Goal: Communication & Community: Answer question/provide support

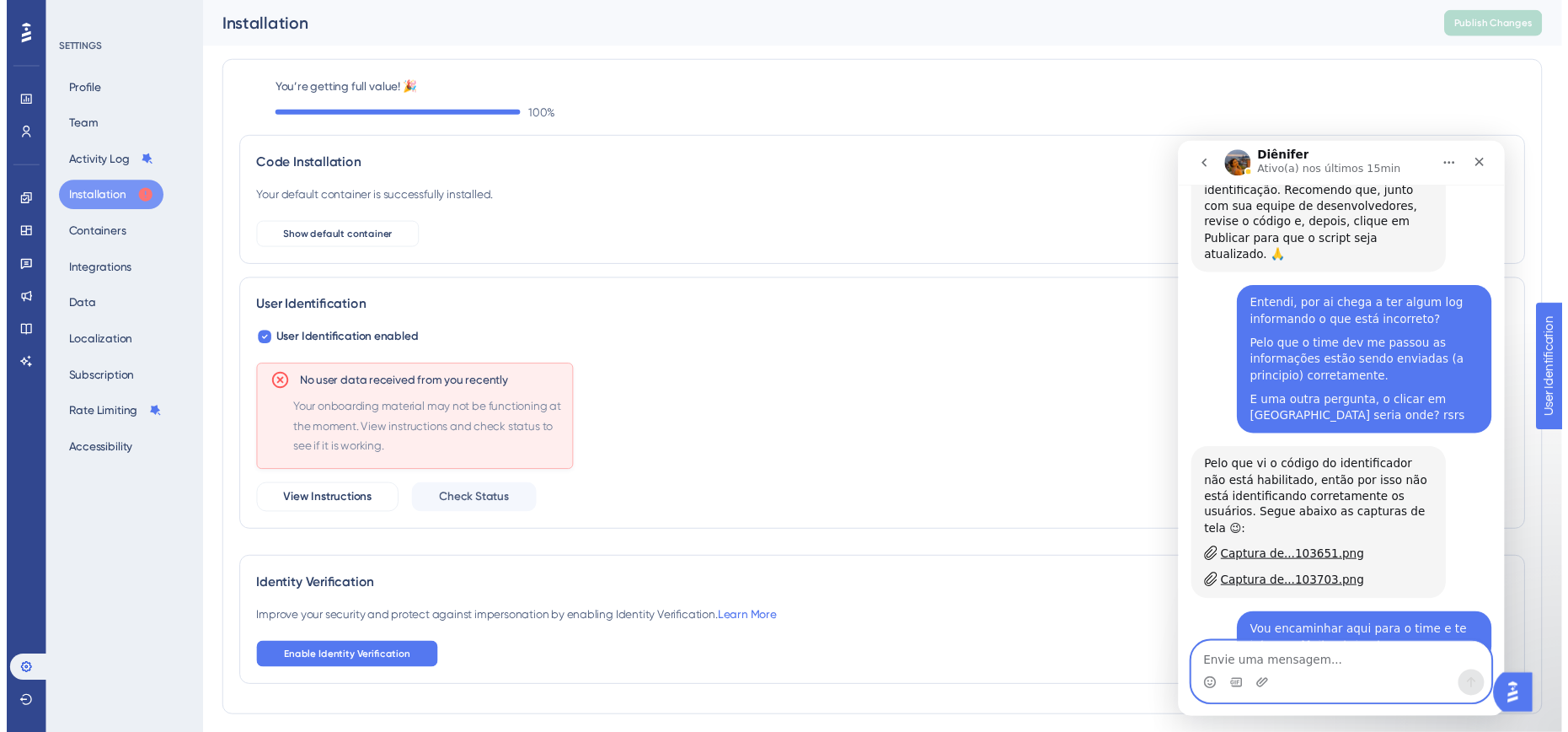
scroll to position [1094, 0]
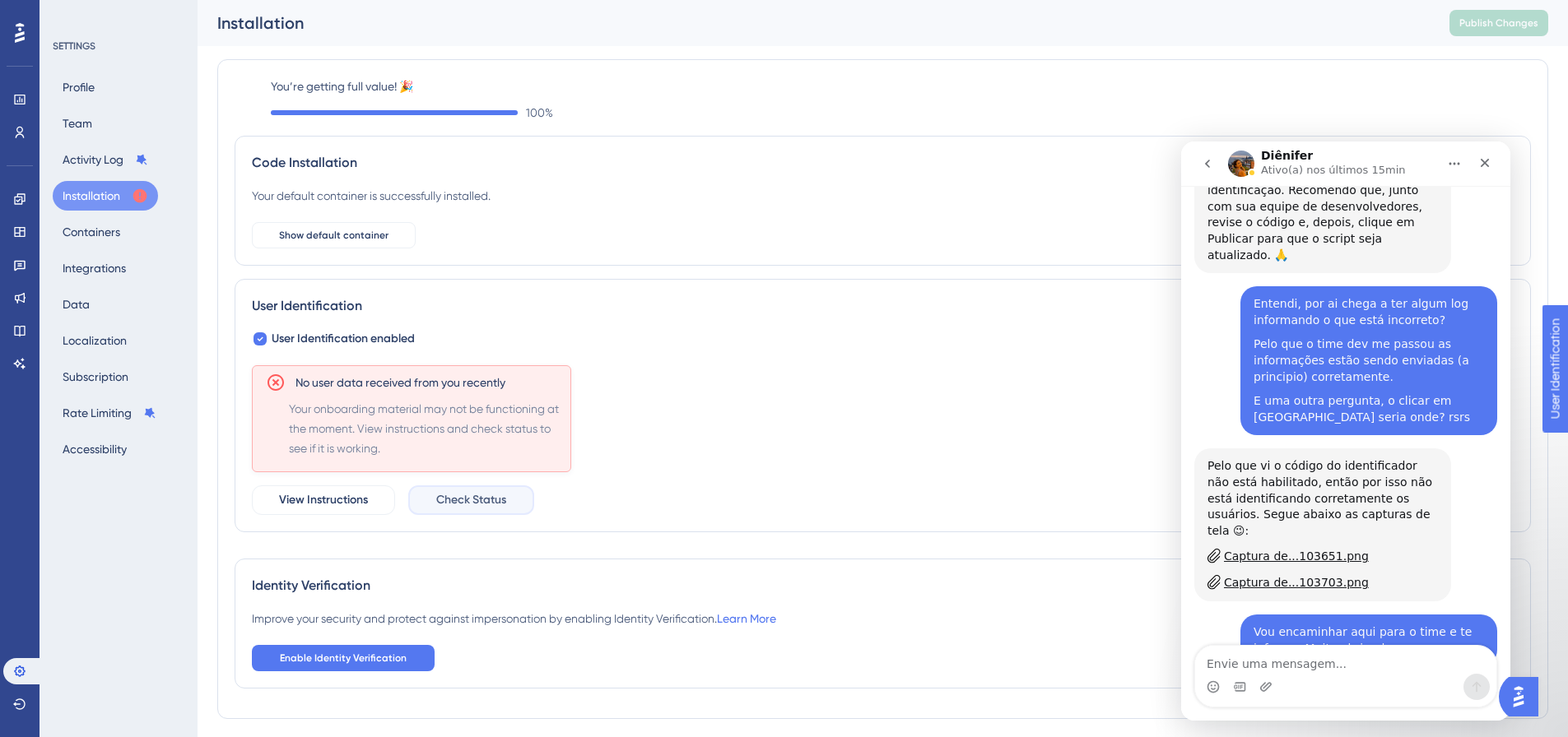
click at [500, 503] on span "Check Status" at bounding box center [471, 500] width 70 height 20
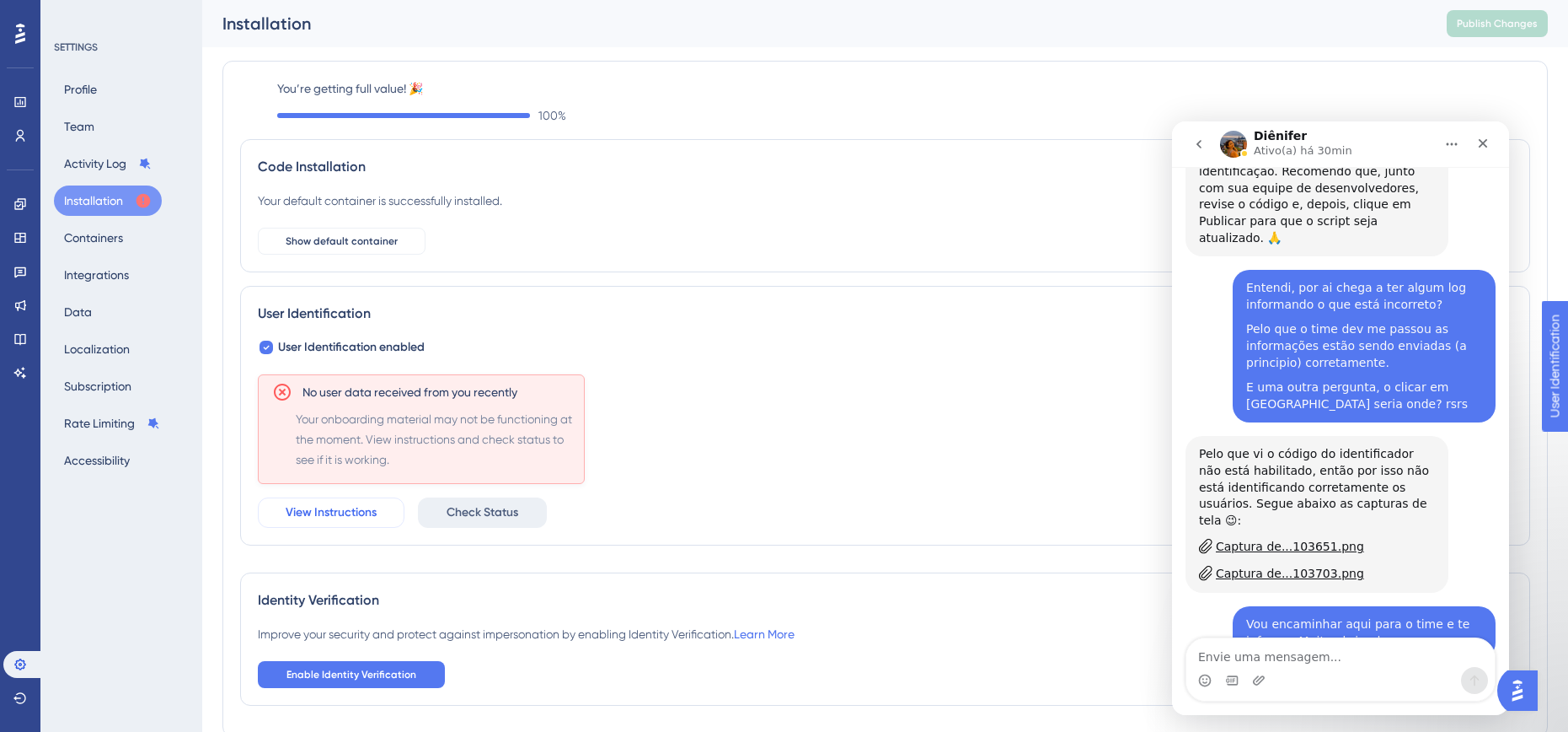
click at [340, 498] on button "View Instructions" at bounding box center [331, 512] width 147 height 31
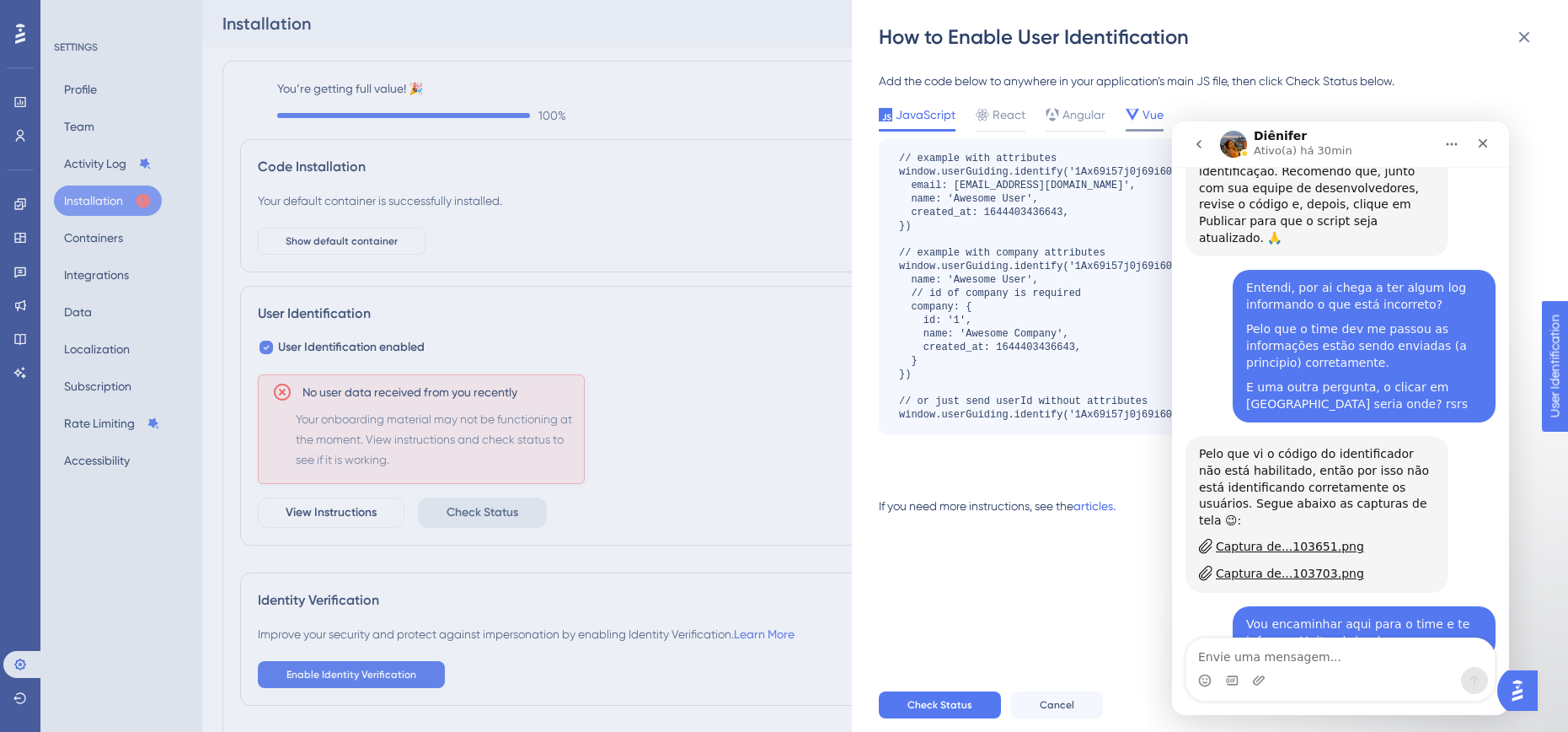
drag, startPoint x: 1115, startPoint y: 119, endPoint x: 1148, endPoint y: 110, distance: 34.2
click at [1121, 117] on div "JavaScript React Angular Vue" at bounding box center [1182, 118] width 609 height 27
click at [1149, 109] on span "Vue" at bounding box center [1153, 114] width 21 height 20
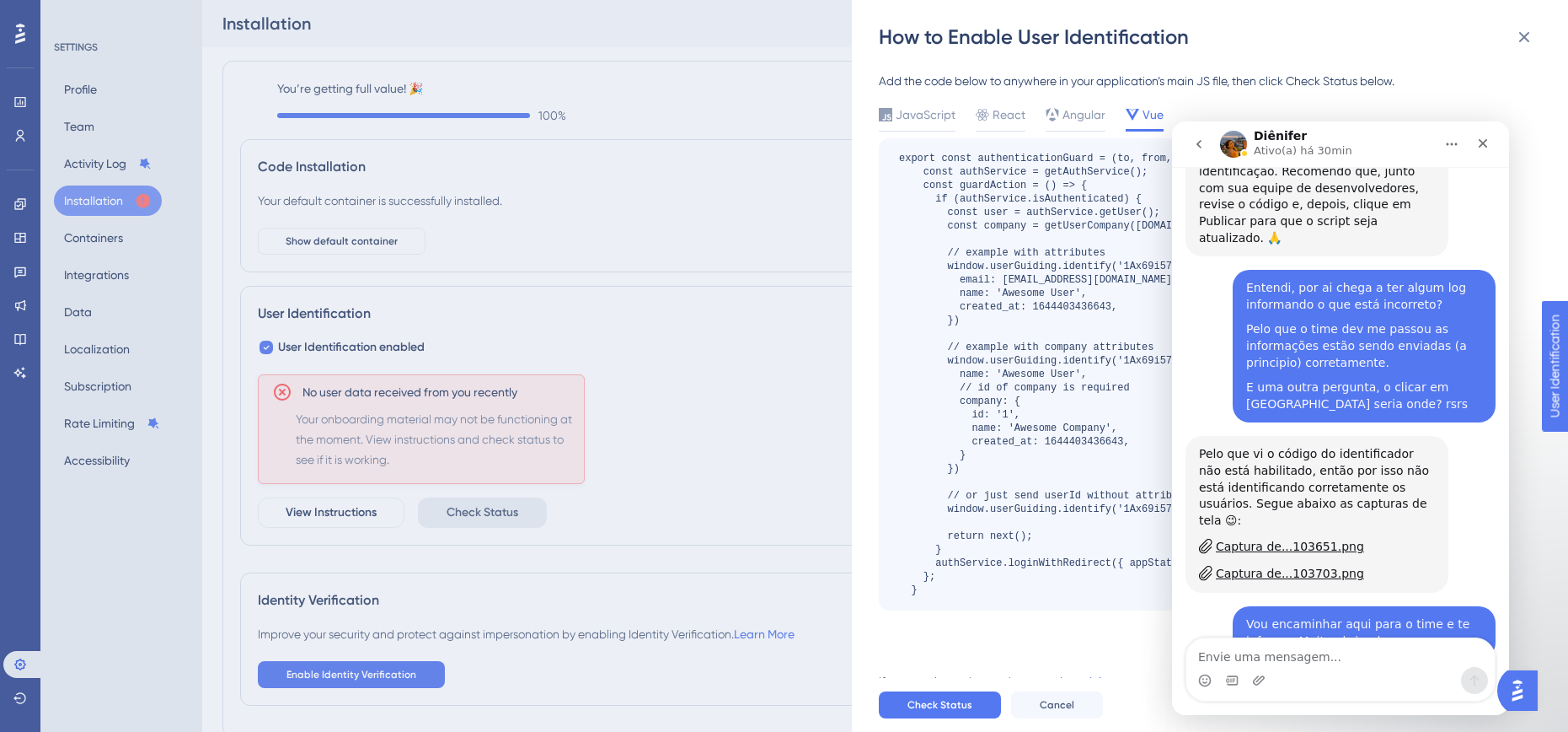
click at [1204, 139] on icon "go back" at bounding box center [1199, 144] width 13 height 13
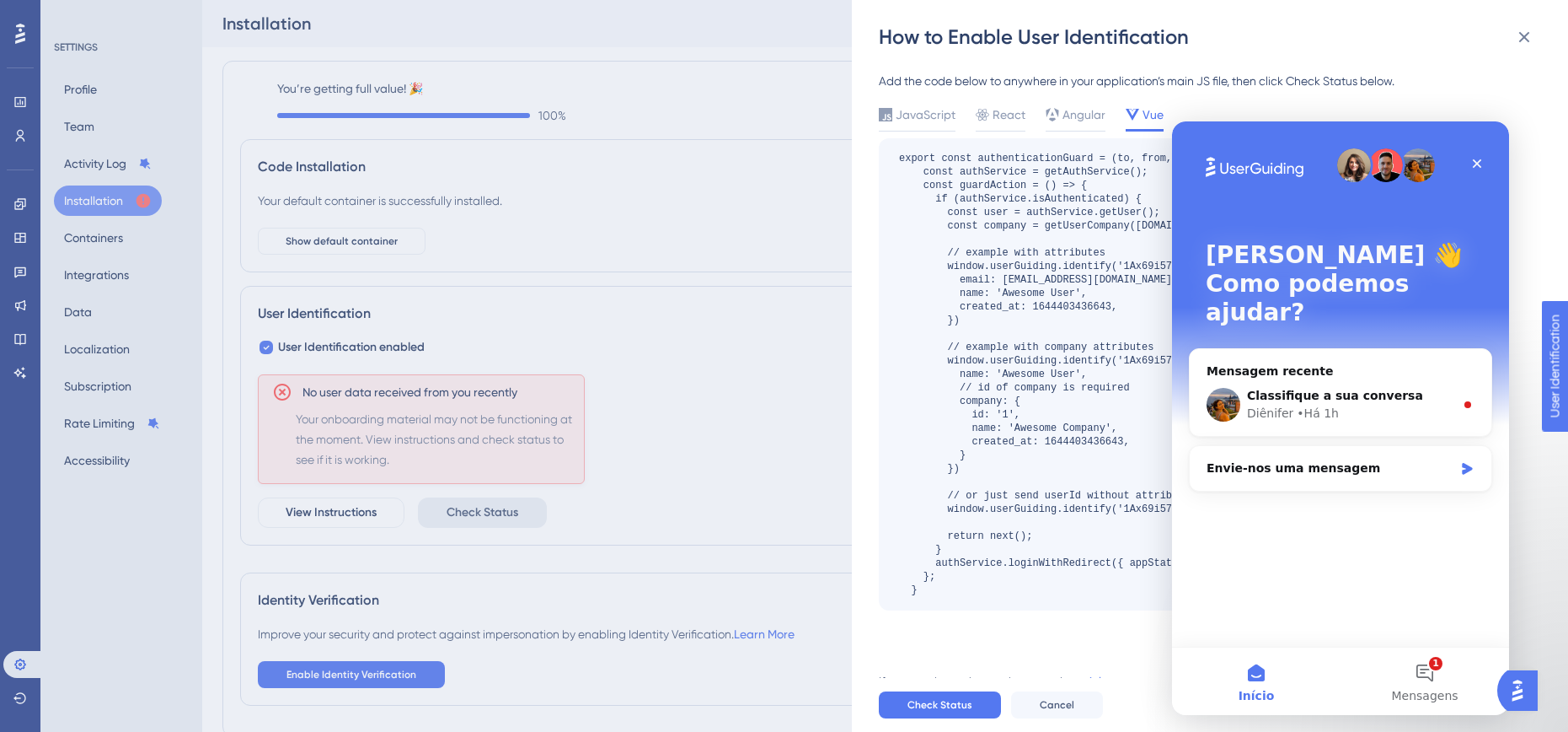
scroll to position [0, 0]
click at [1349, 387] on div "Classifique a sua conversa" at bounding box center [1350, 395] width 207 height 17
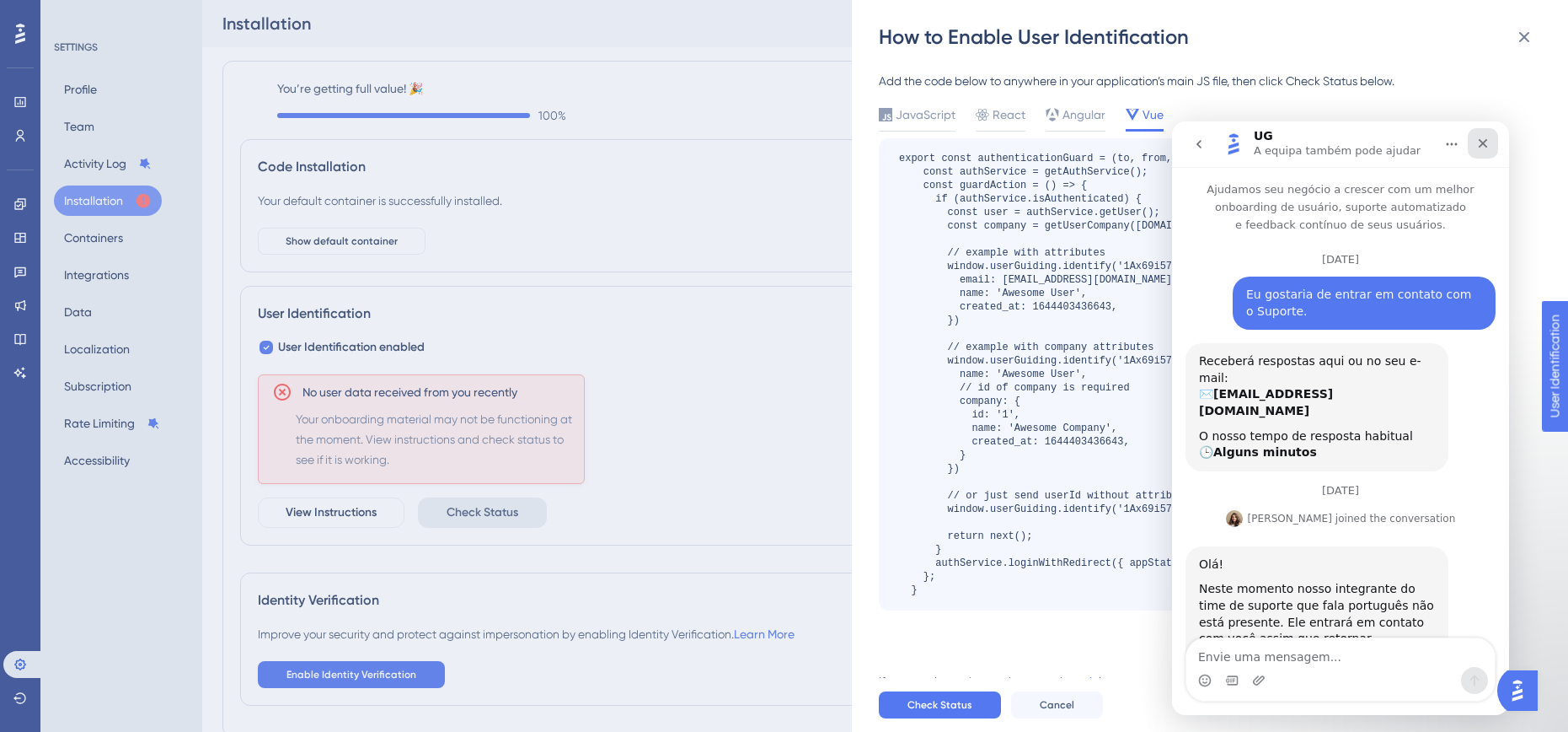
scroll to position [104, 0]
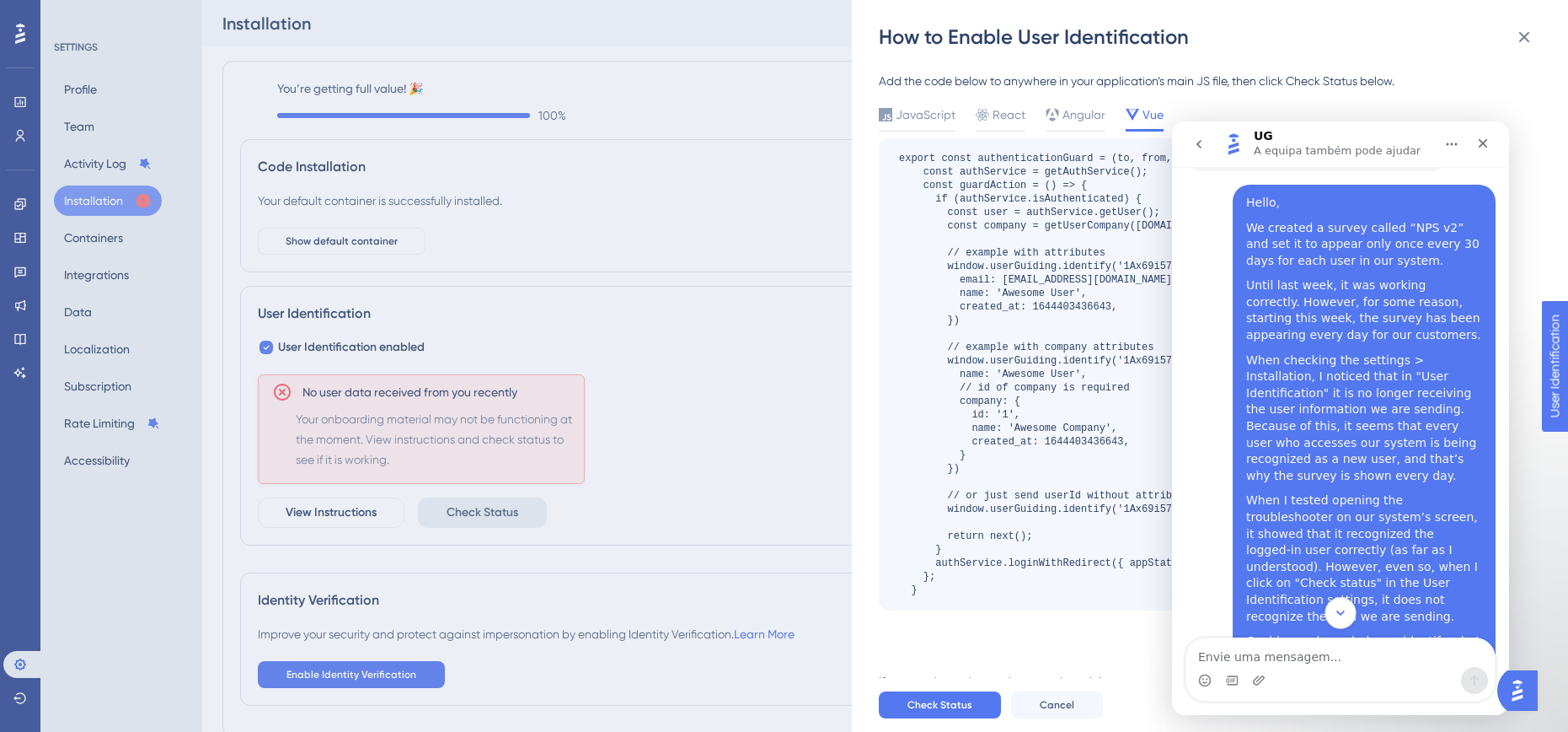
click at [1337, 611] on icon "Scroll to bottom" at bounding box center [1341, 613] width 15 height 15
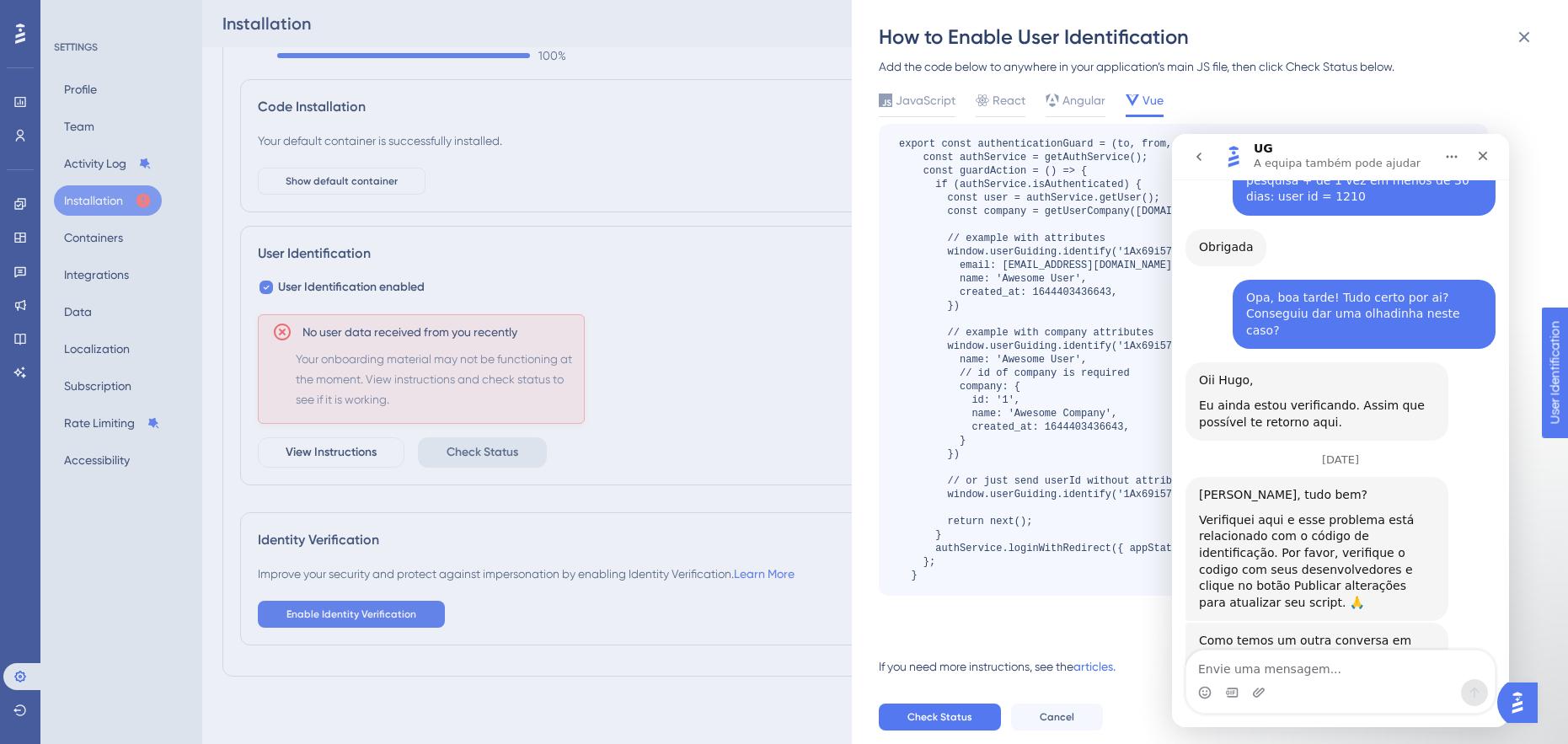
scroll to position [0, 0]
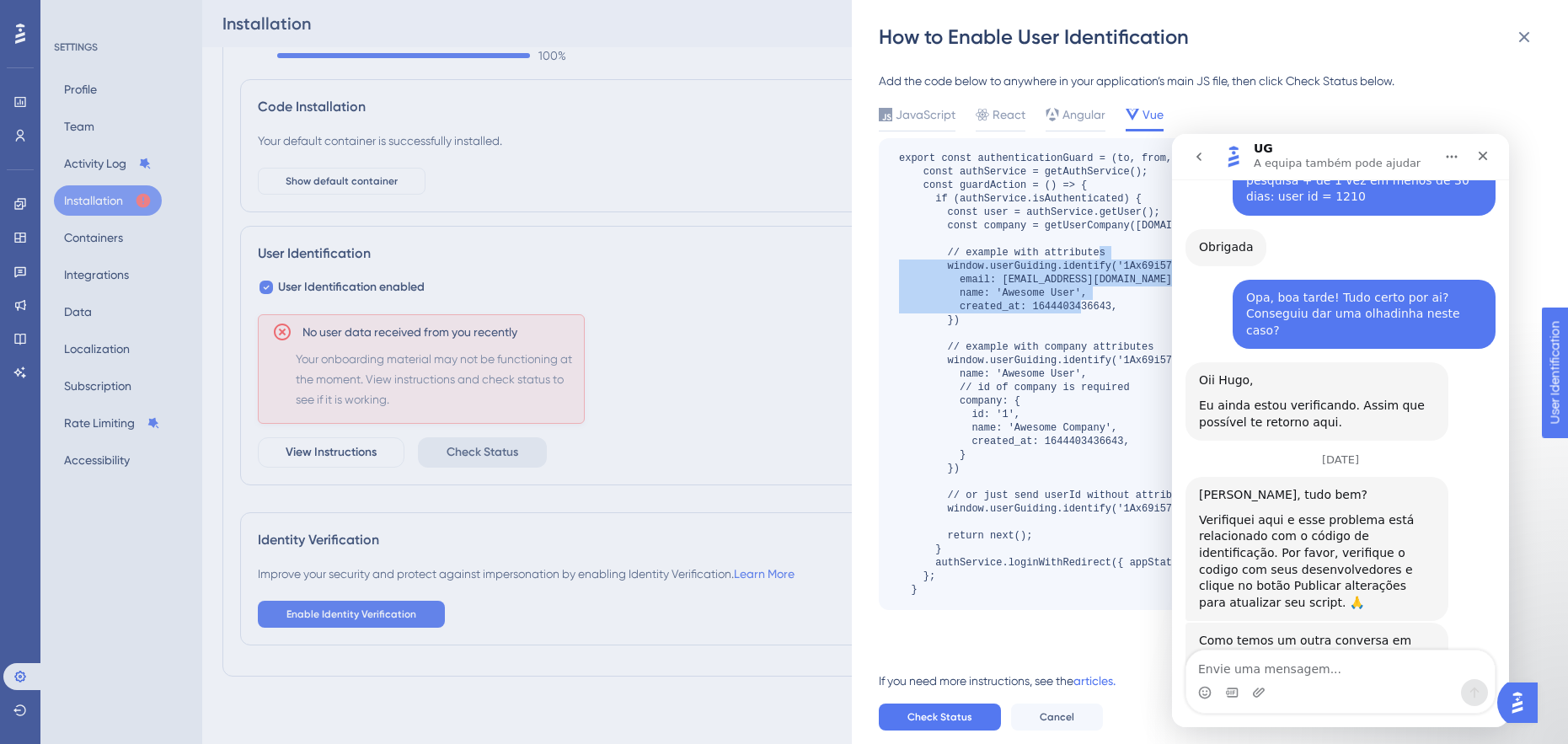
drag, startPoint x: 1004, startPoint y: 321, endPoint x: 925, endPoint y: 260, distance: 99.8
click at [925, 260] on div at bounding box center [1135, 374] width 474 height 445
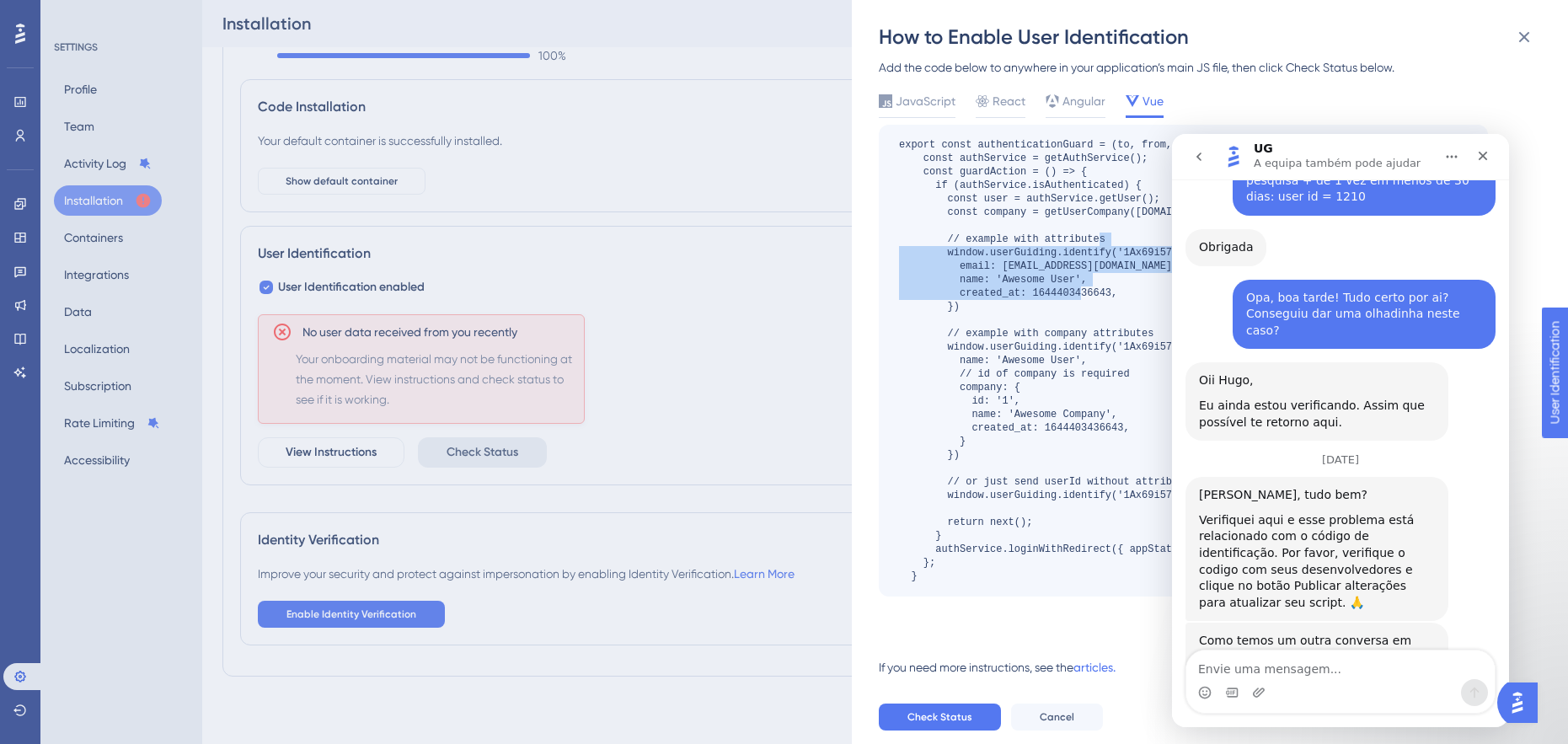
scroll to position [14, 0]
click at [906, 419] on div at bounding box center [1135, 360] width 474 height 445
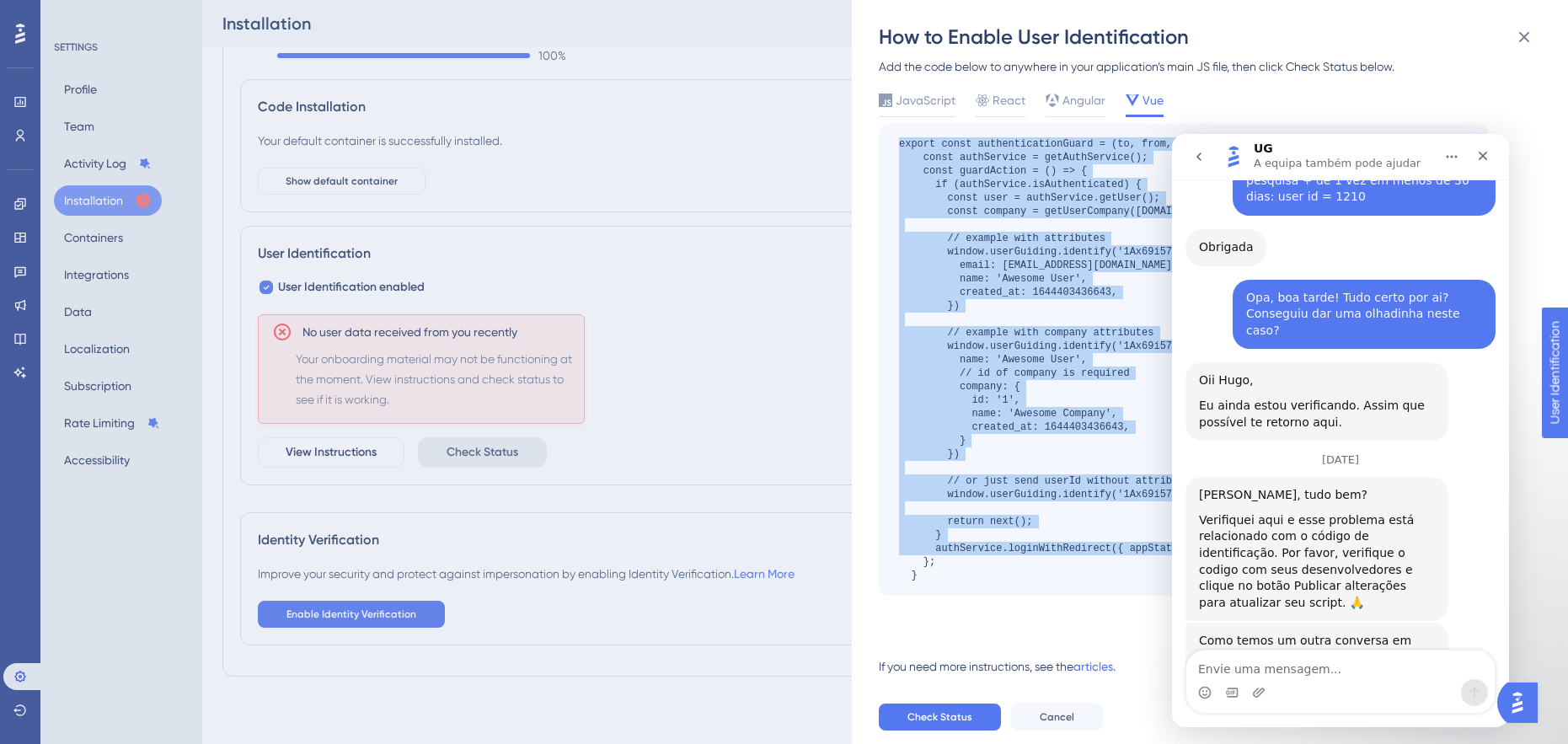
drag, startPoint x: 1064, startPoint y: 466, endPoint x: 899, endPoint y: 149, distance: 357.4
click at [897, 148] on div "Copy" at bounding box center [1182, 360] width 609 height 472
click at [925, 325] on div at bounding box center [1135, 360] width 474 height 445
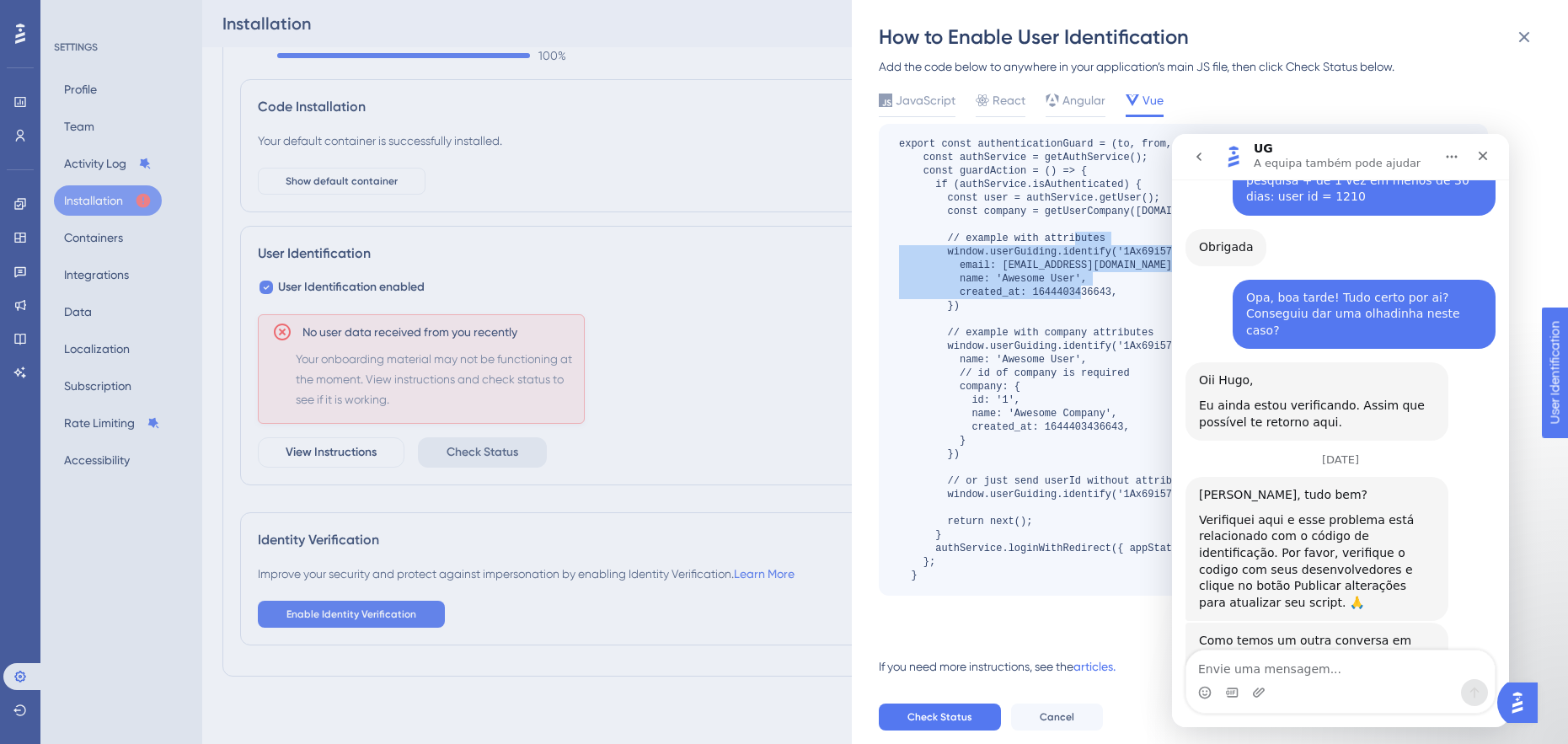
drag, startPoint x: 968, startPoint y: 309, endPoint x: 898, endPoint y: 253, distance: 89.6
click at [898, 253] on div "Copy" at bounding box center [1182, 360] width 609 height 472
click at [1059, 307] on div at bounding box center [1135, 360] width 474 height 445
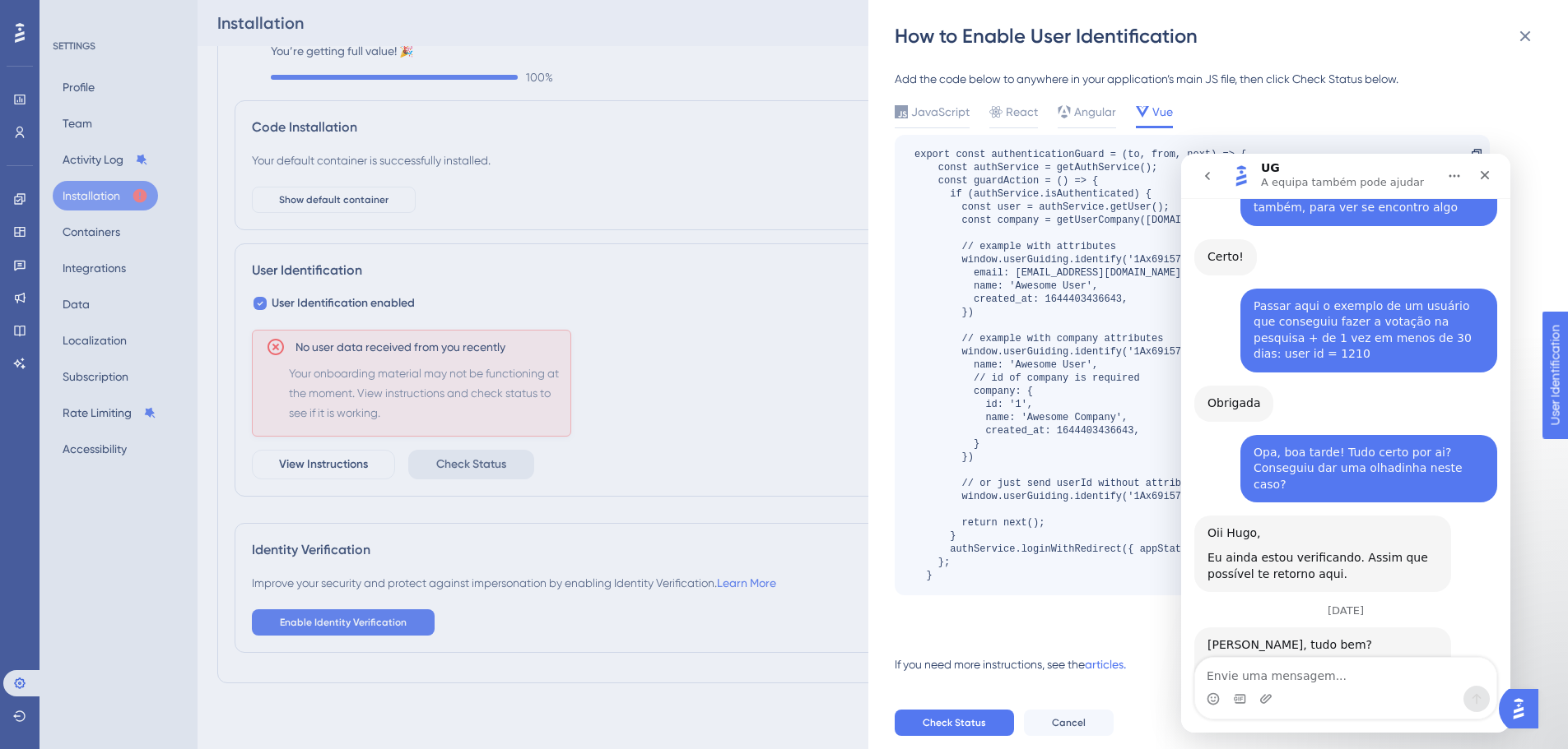
scroll to position [4295, 0]
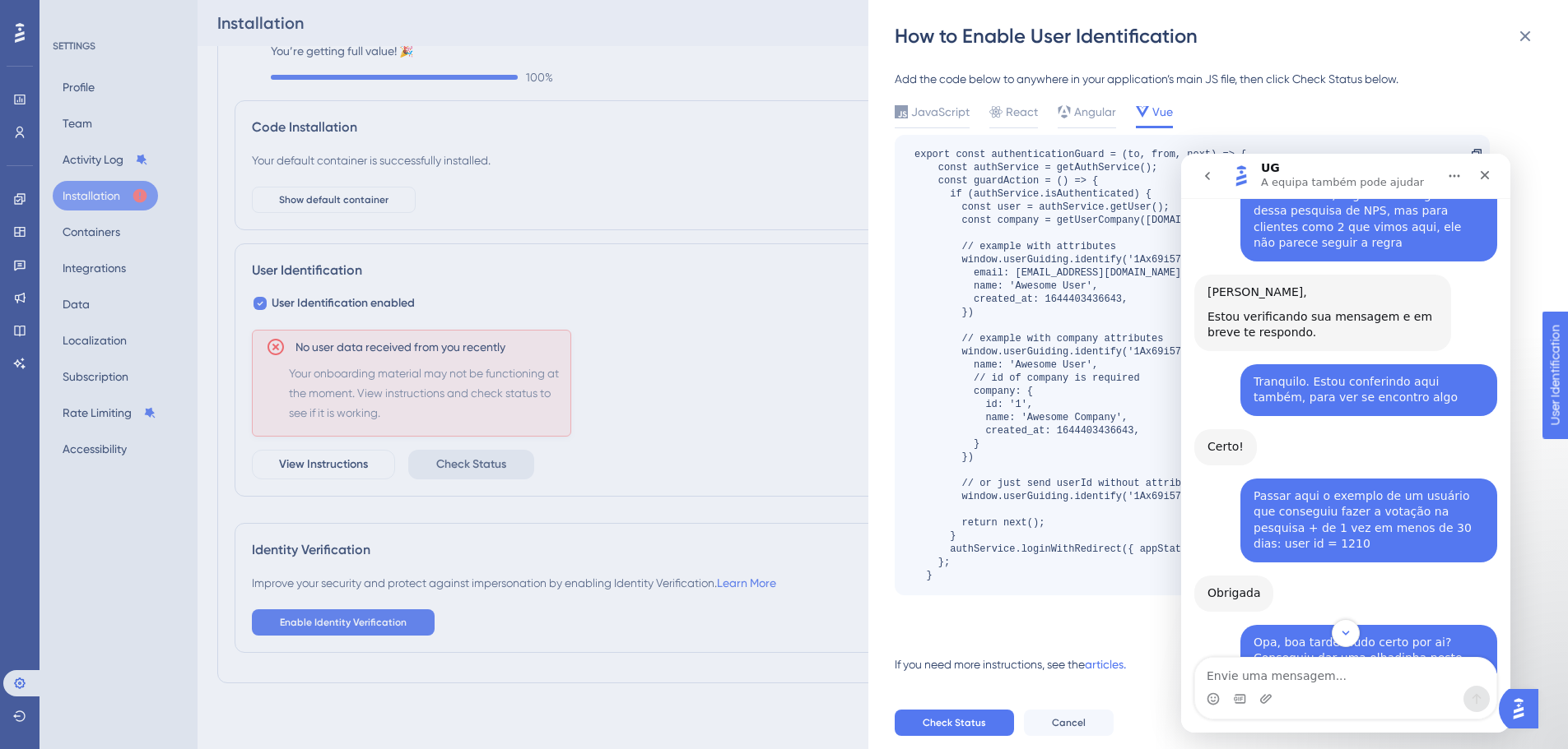
click at [1200, 187] on button "go back" at bounding box center [1206, 175] width 31 height 31
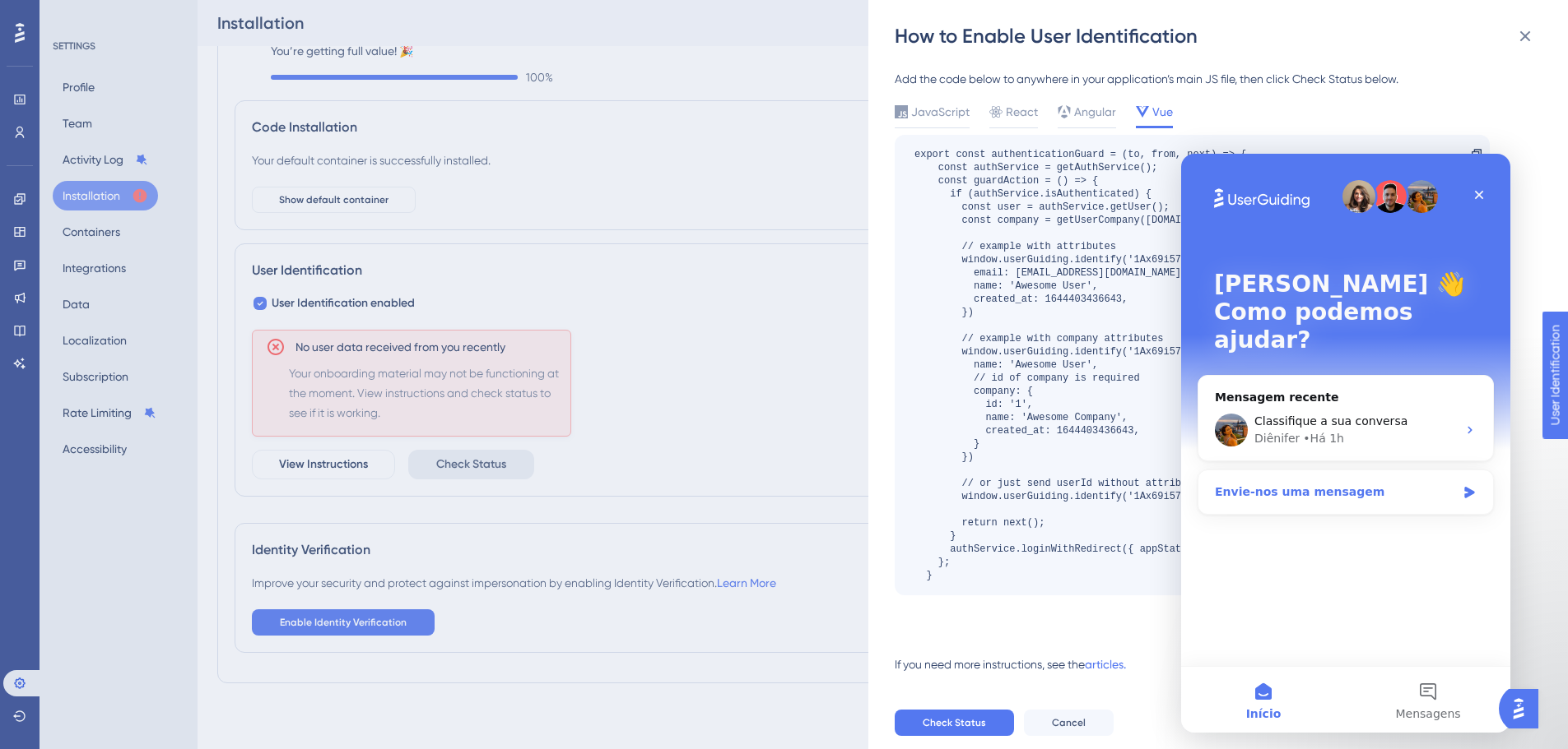
click at [1294, 484] on div "Envie-nos uma mensagem" at bounding box center [1335, 492] width 241 height 17
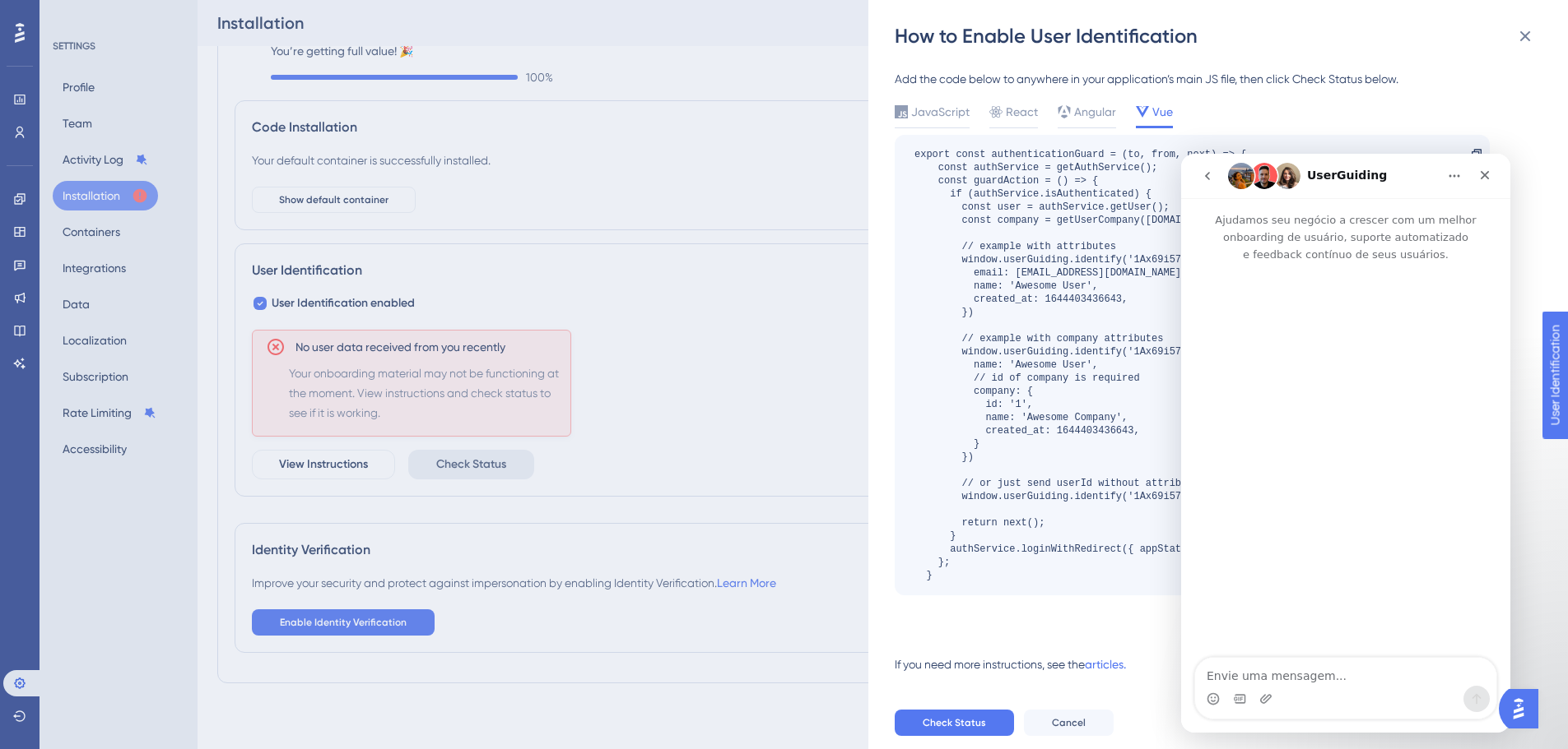
click at [1287, 179] on img "Messenger da Intercom" at bounding box center [1287, 176] width 26 height 26
click at [1452, 177] on icon "Início" at bounding box center [1454, 176] width 13 height 13
click at [1210, 170] on icon "go back" at bounding box center [1207, 176] width 13 height 13
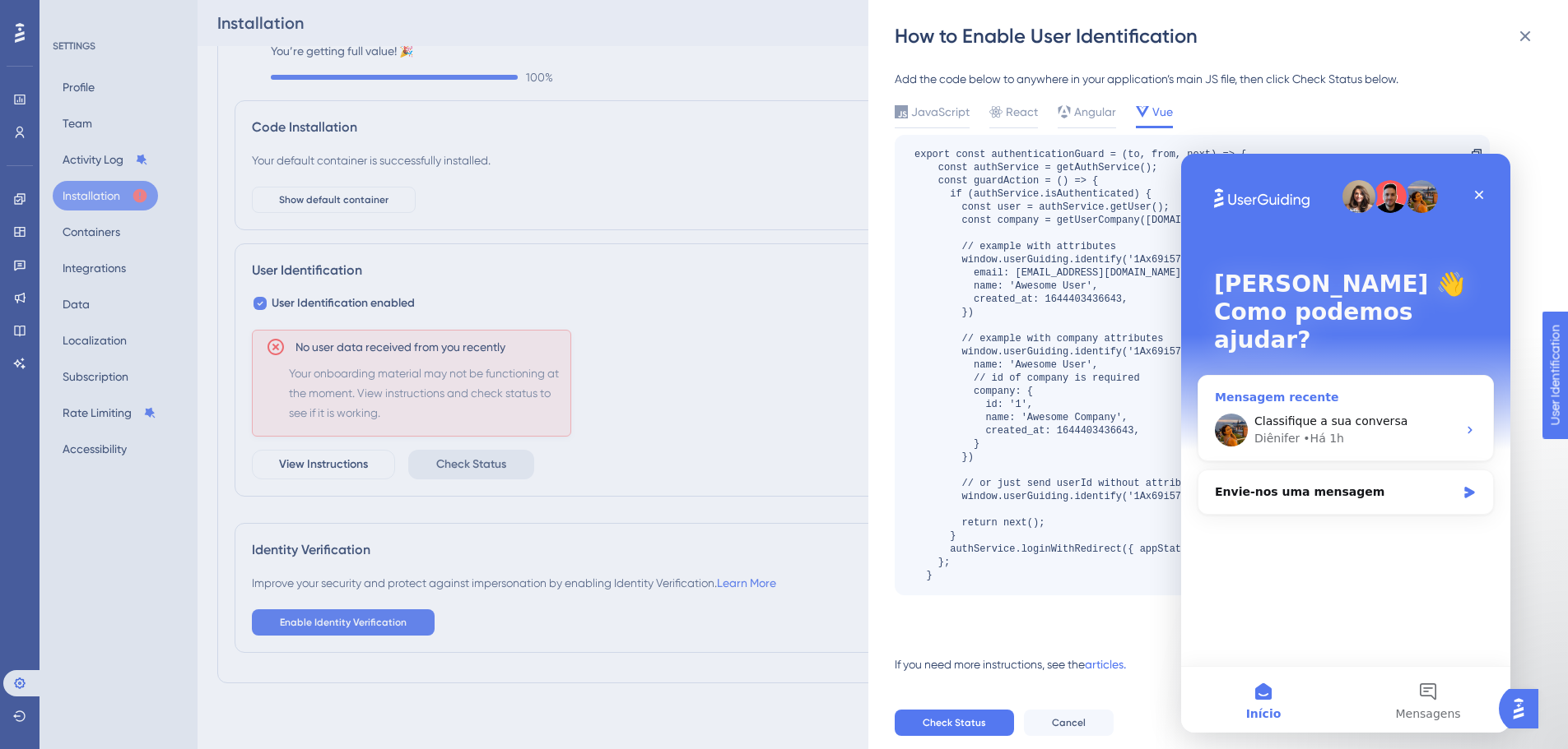
click at [1319, 431] on div "• Há 1h" at bounding box center [1324, 439] width 41 height 17
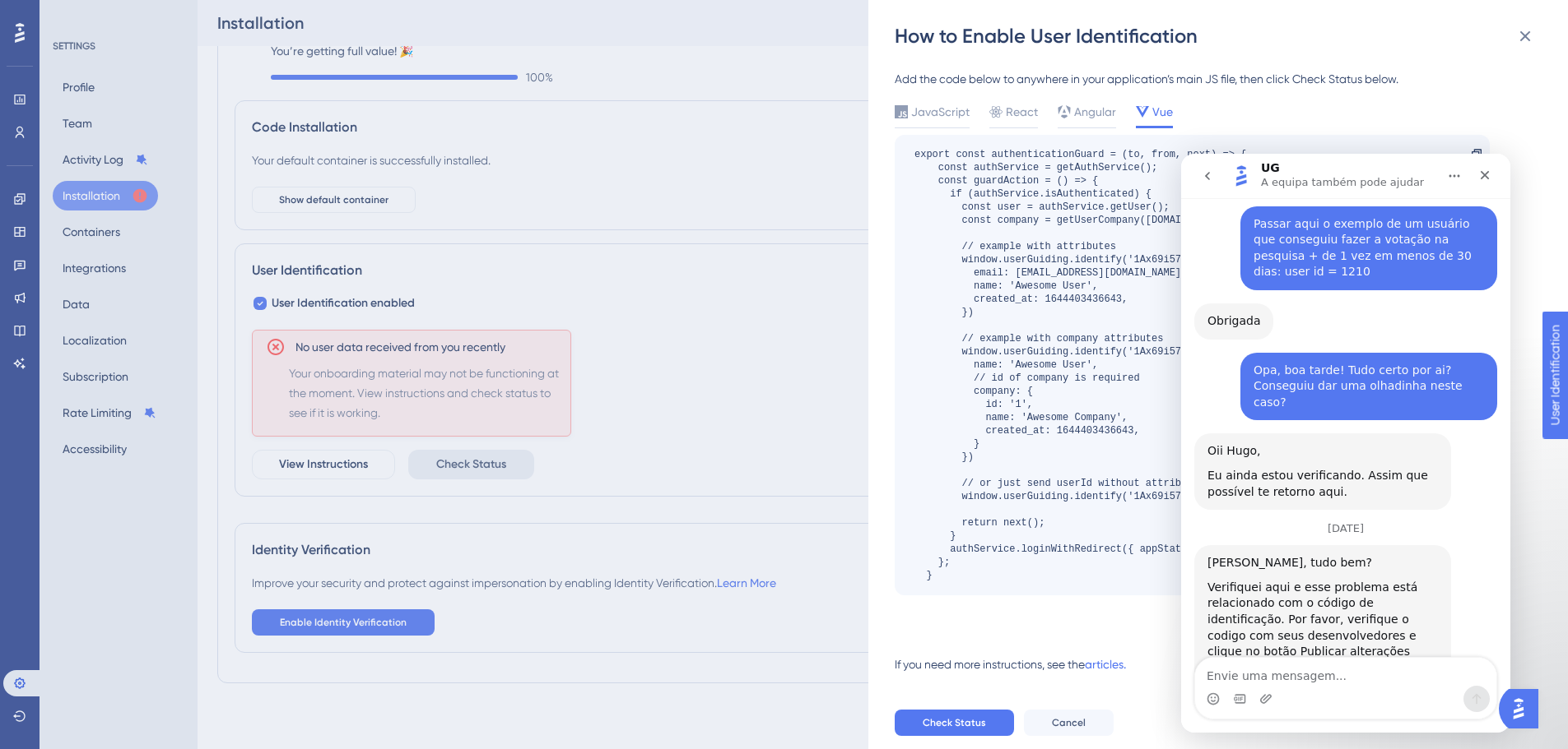
scroll to position [4624, 0]
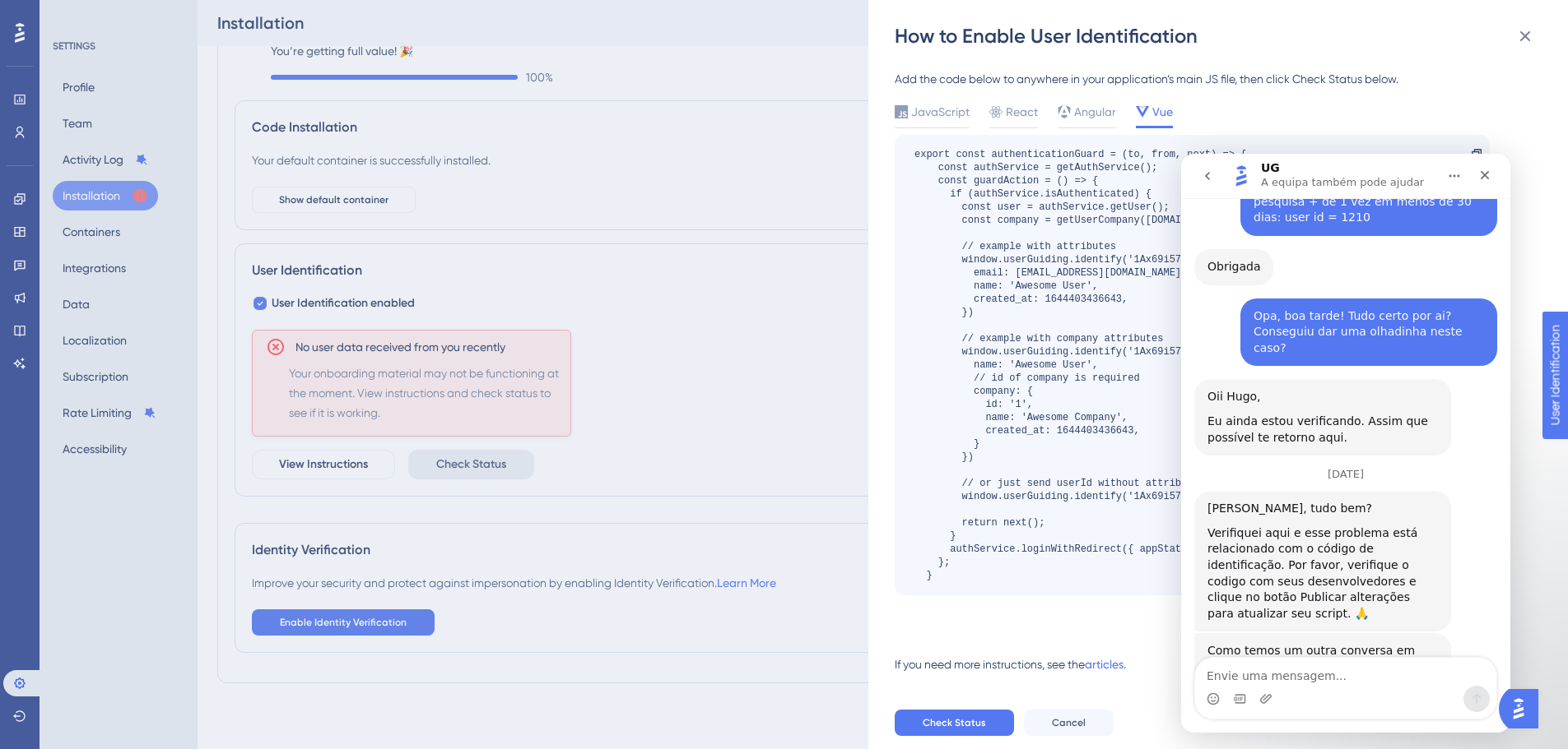
click at [1265, 684] on textarea "Envie uma mensagem..." at bounding box center [1346, 672] width 302 height 28
click at [37, 186] on div "How to Enable User Identification Add the code below to anywhere in your applic…" at bounding box center [784, 374] width 1568 height 749
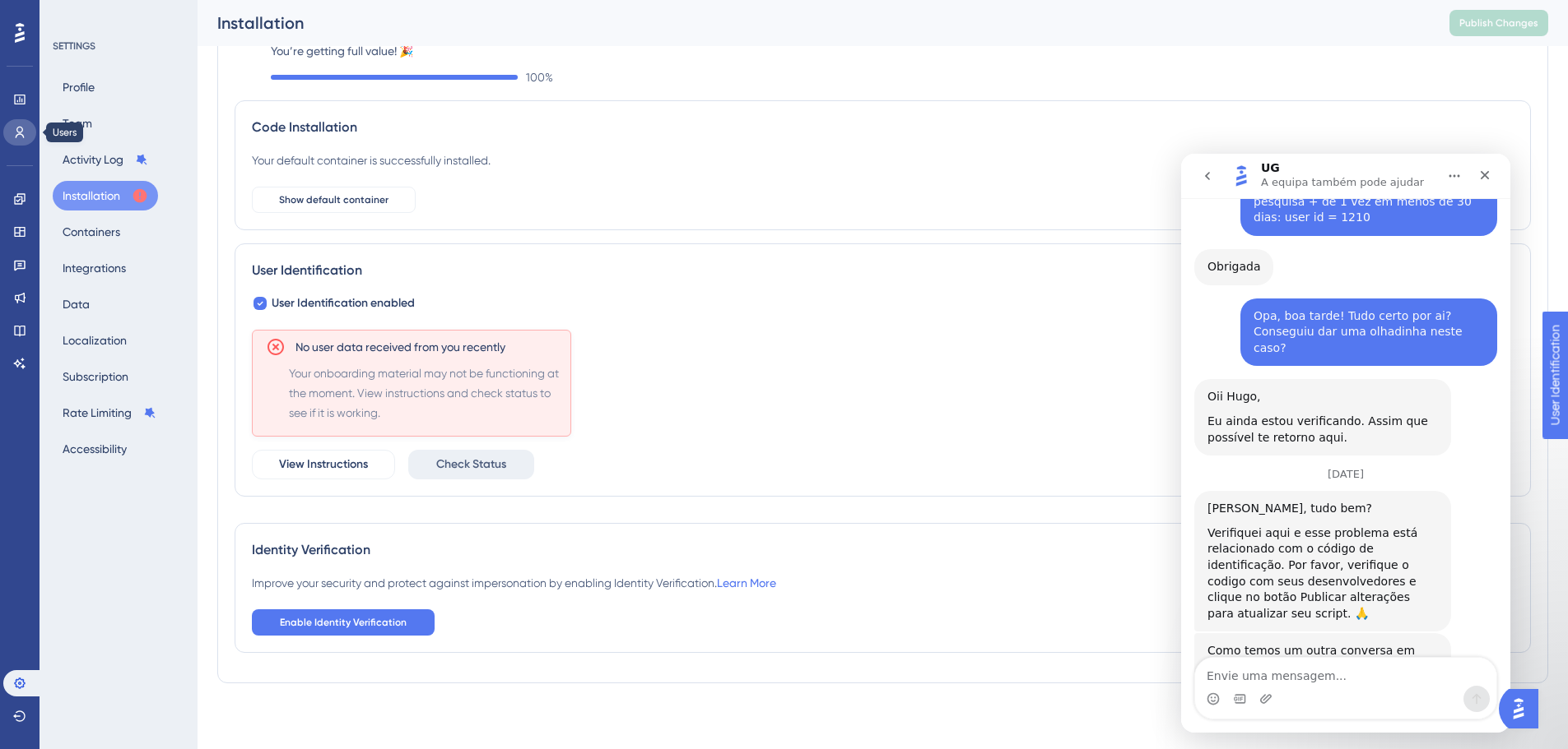
click at [26, 132] on link at bounding box center [20, 132] width 33 height 26
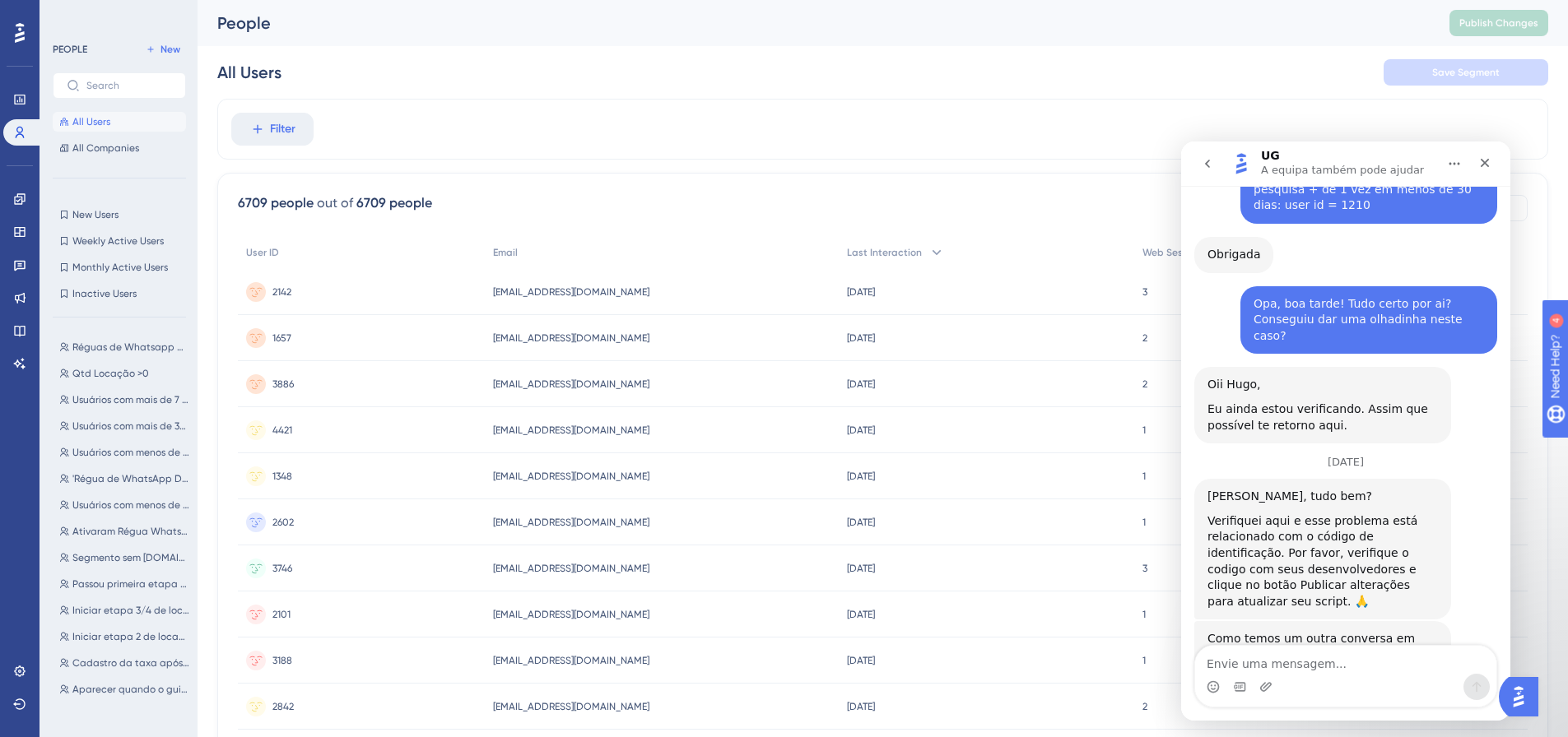
click at [283, 298] on div "2142 2142" at bounding box center [282, 291] width 19 height 46
click at [283, 298] on span "2142" at bounding box center [282, 292] width 19 height 13
click at [1373, 128] on div "Filter" at bounding box center [882, 128] width 1331 height 61
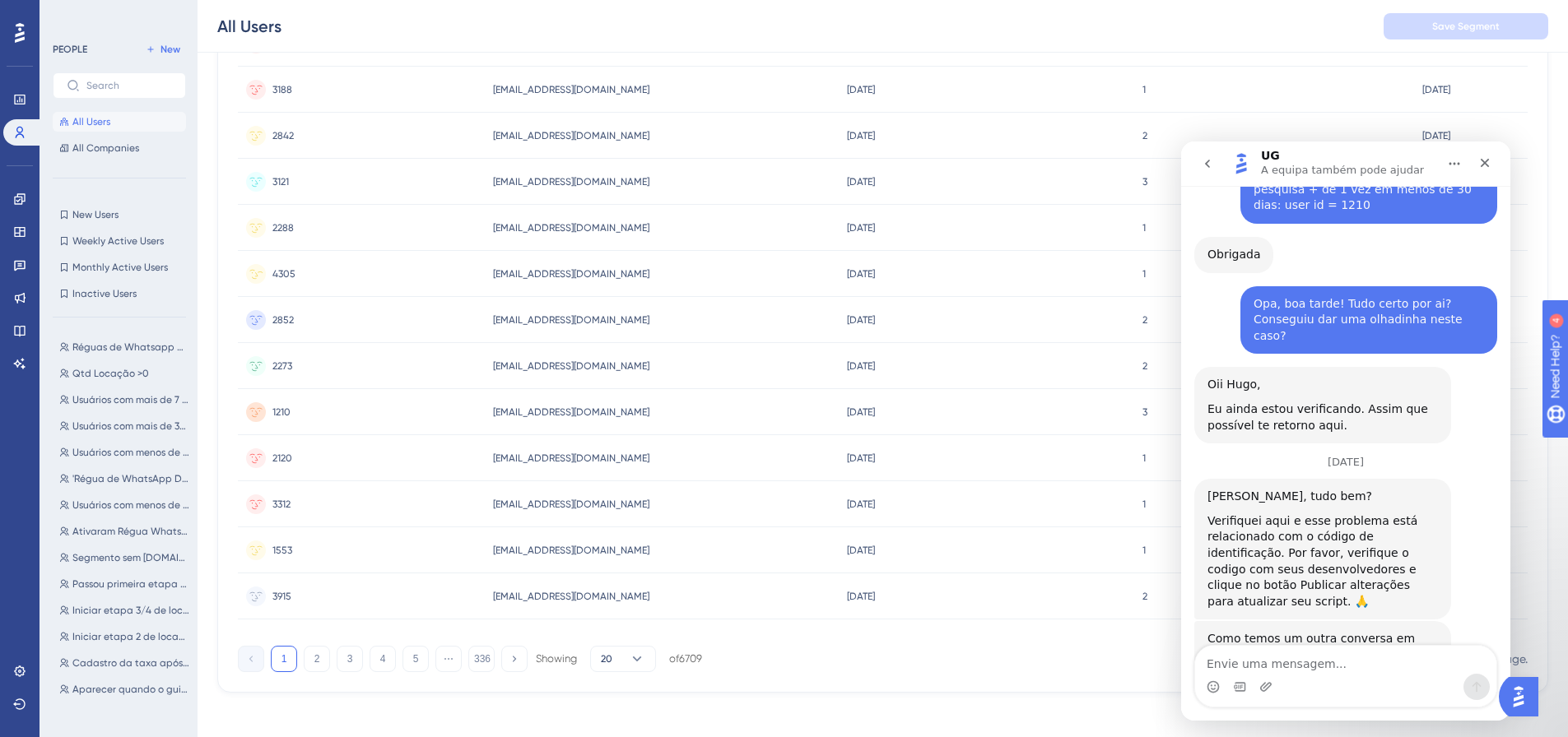
scroll to position [580, 0]
click at [309, 364] on div "2273 2273" at bounding box center [362, 364] width 247 height 46
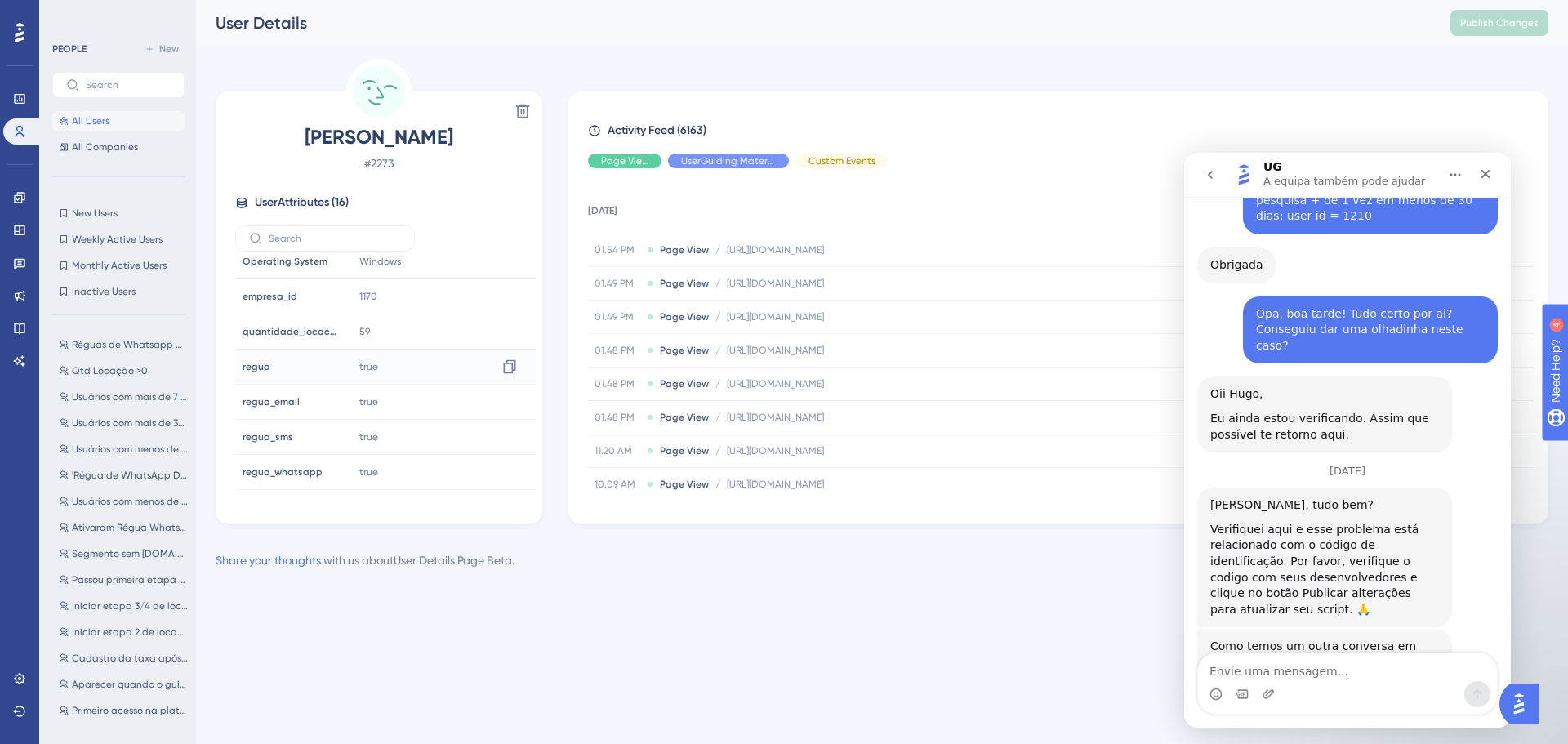
scroll to position [322, 0]
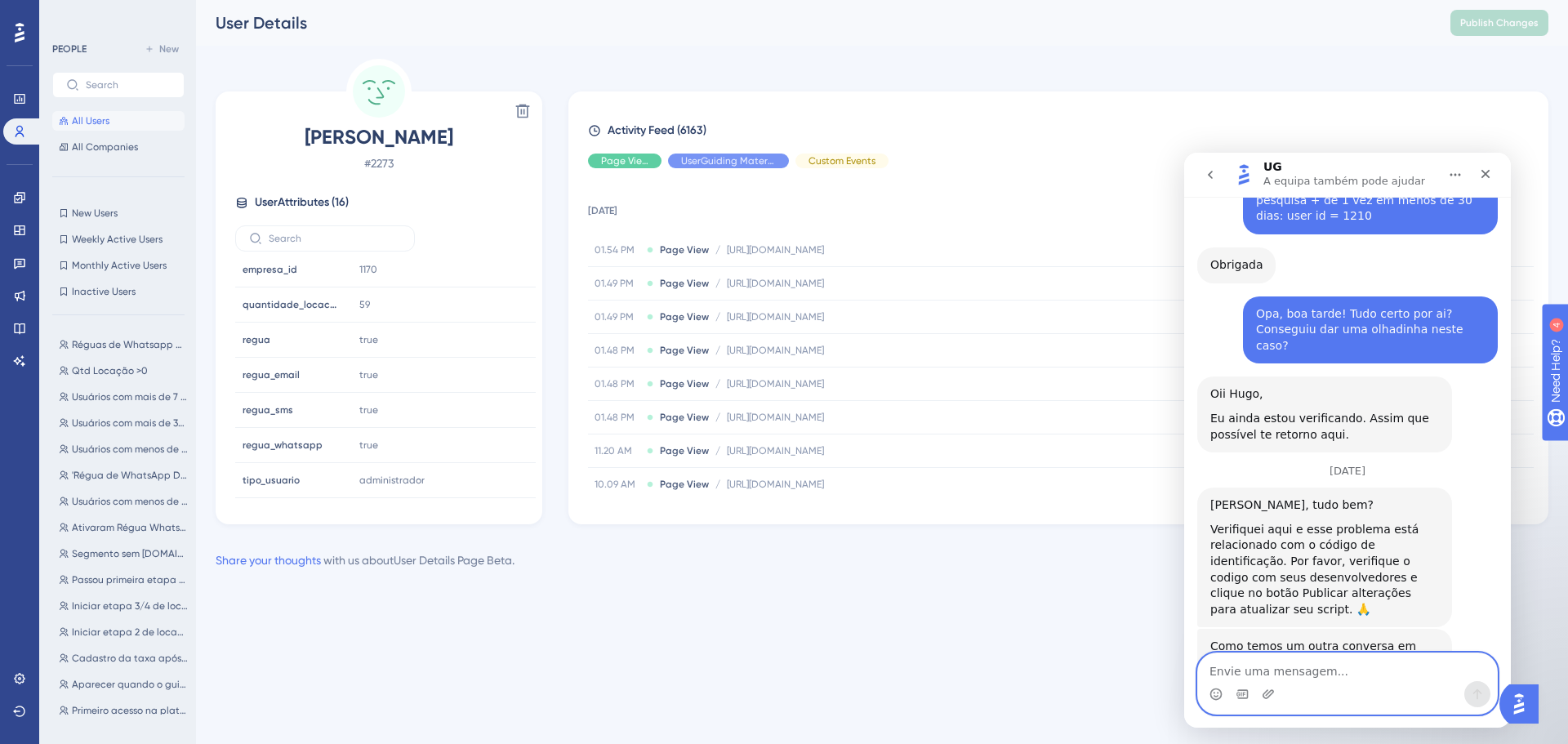
click at [1277, 664] on textarea "Envie uma mensagem..." at bounding box center [1348, 668] width 299 height 28
type textarea "DEsculp"
type textarea "D"
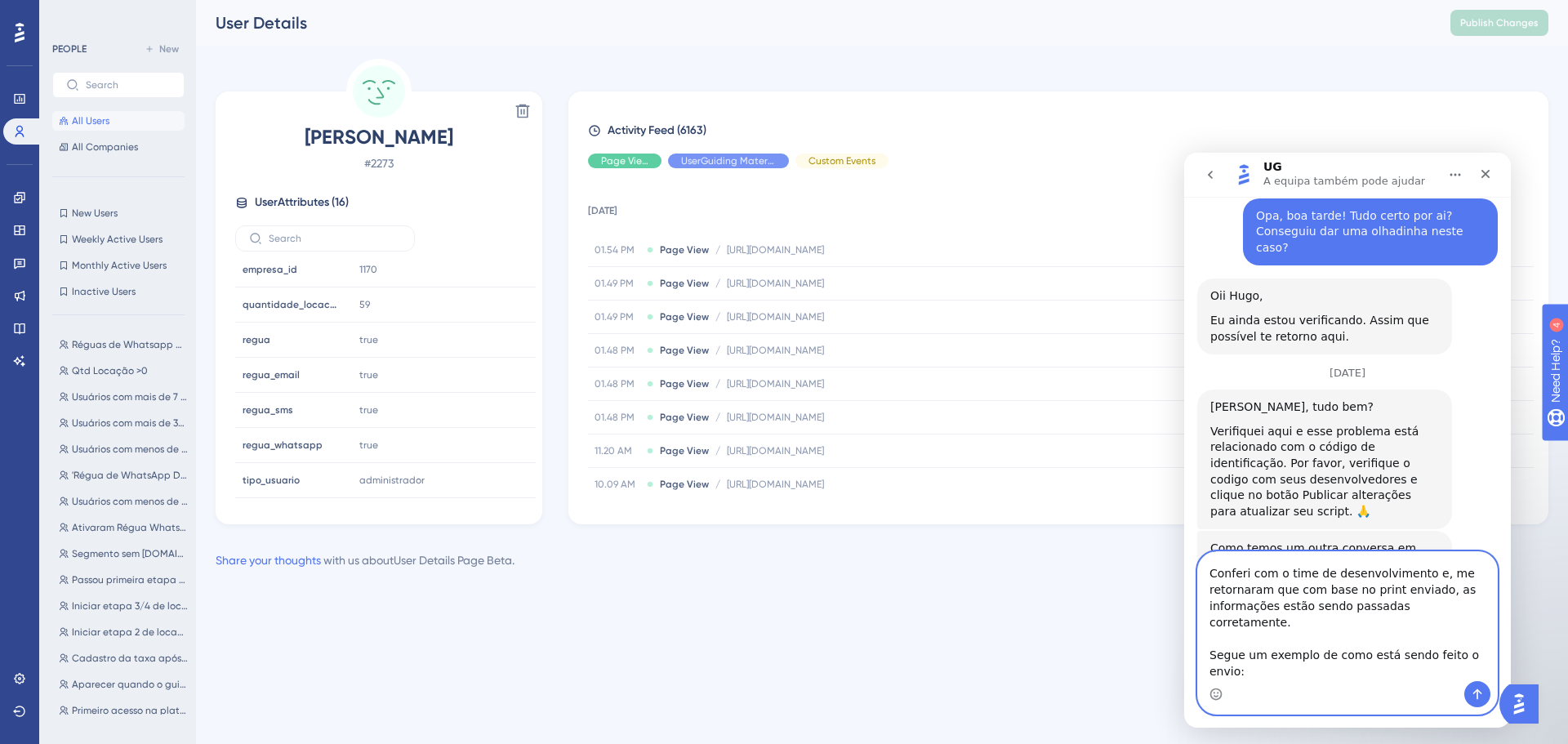
scroll to position [4695, 0]
paste textarea "window.userGuiding.identify(25, { email: 'asaas.imobiliarias+974@sistemaimobia.…"
type textarea "Boa tarde, desculpe a demora. Conferi com o time de desenvolvimento e, me retor…"
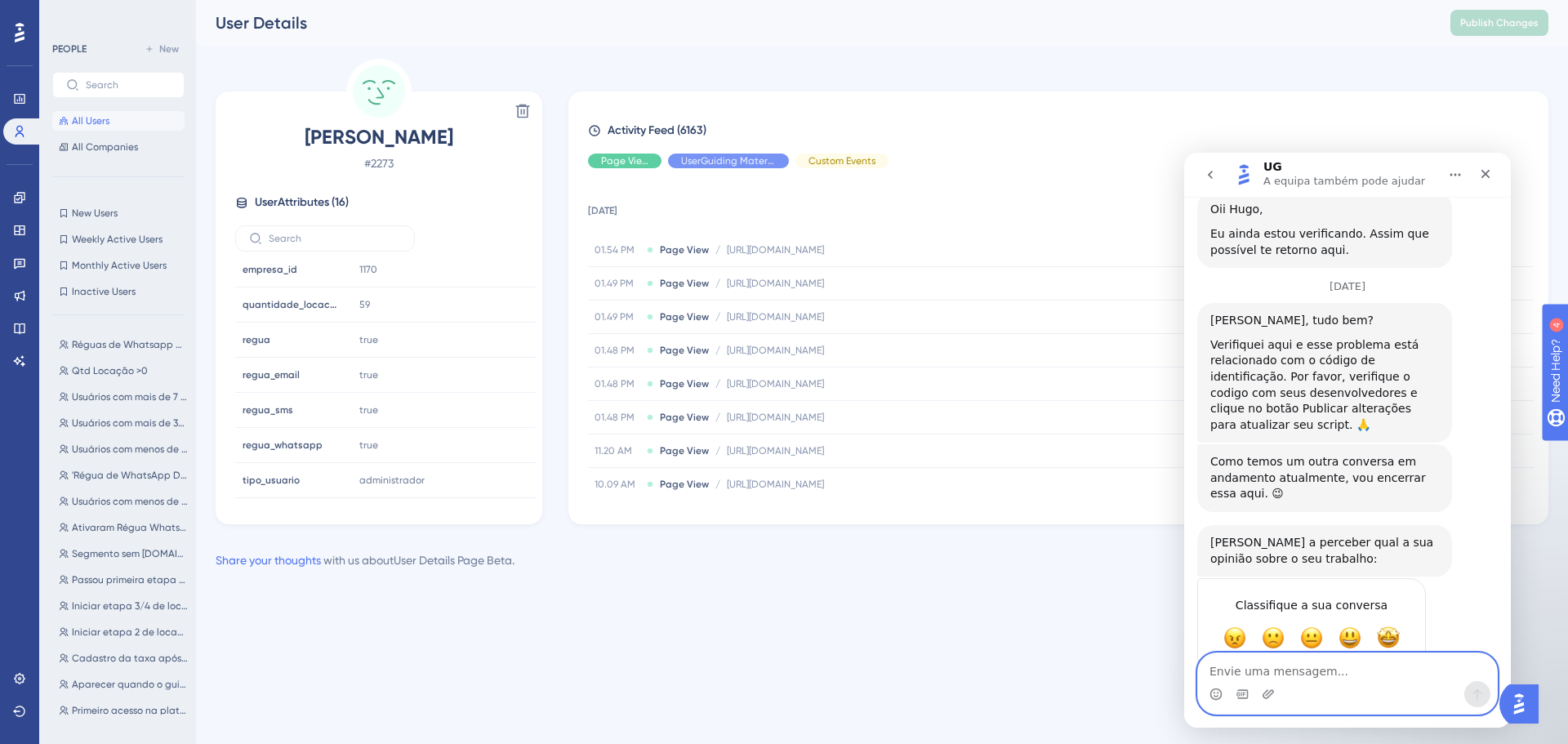
scroll to position [4986, 0]
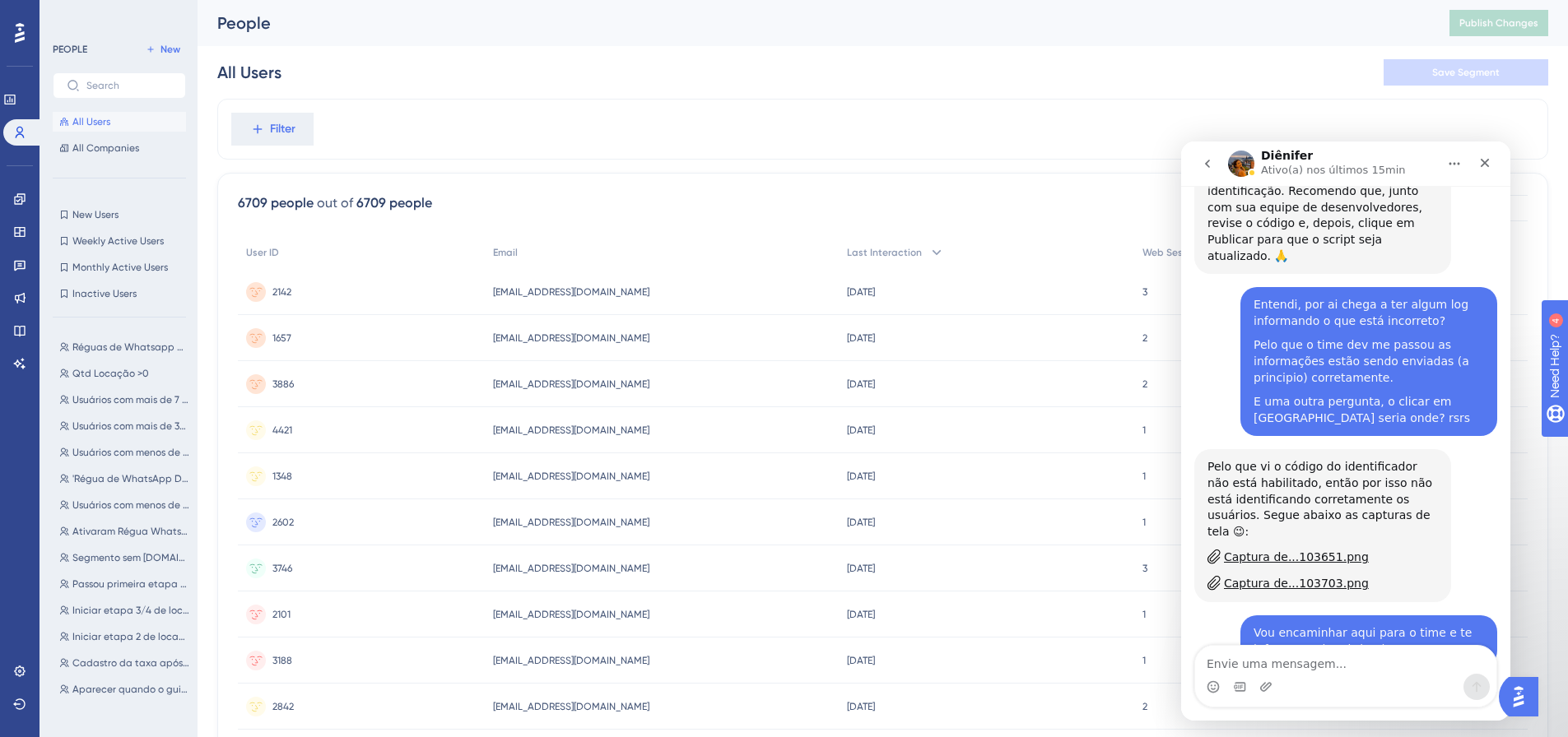
scroll to position [1068, 0]
